Goal: Information Seeking & Learning: Learn about a topic

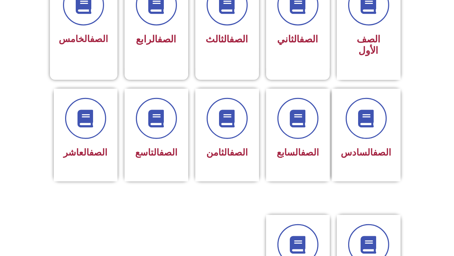
scroll to position [224, 0]
click at [353, 222] on link at bounding box center [368, 244] width 45 height 45
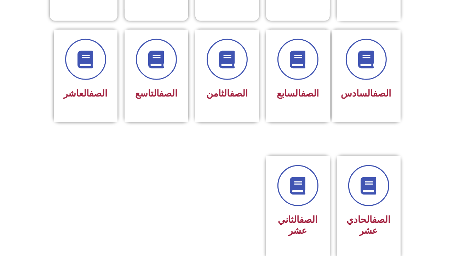
scroll to position [288, 0]
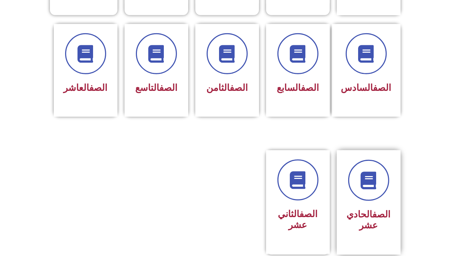
click at [355, 184] on div at bounding box center [368, 180] width 45 height 41
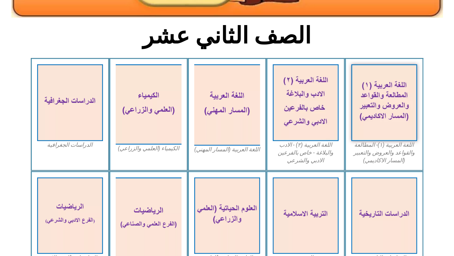
scroll to position [160, 0]
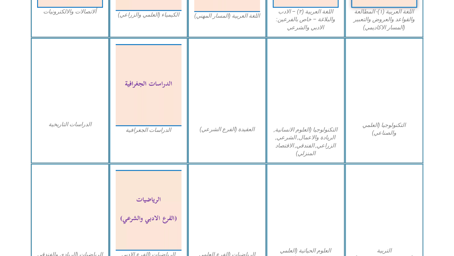
scroll to position [321, 0]
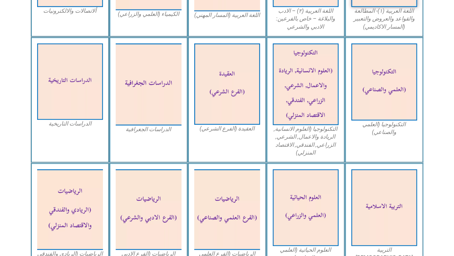
click at [87, 148] on div "الدراسات التاريخية" at bounding box center [70, 100] width 79 height 126
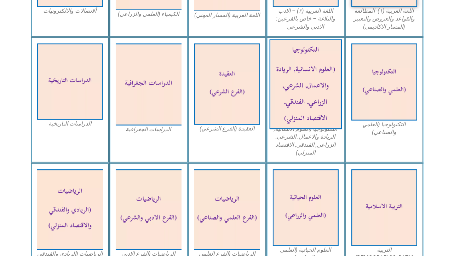
click at [309, 129] on img at bounding box center [305, 84] width 73 height 90
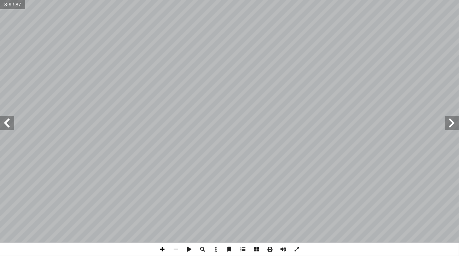
click at [168, 250] on span at bounding box center [162, 249] width 13 height 13
click at [268, 247] on span at bounding box center [269, 249] width 13 height 13
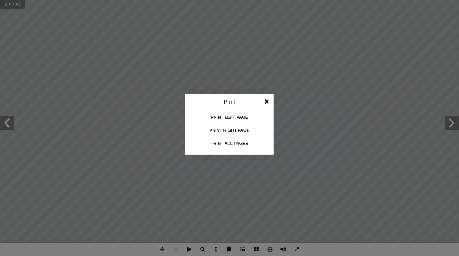
click at [239, 119] on div "Print left page" at bounding box center [229, 117] width 71 height 11
click at [241, 145] on div "Print all pages" at bounding box center [229, 143] width 71 height 11
